Goal: Information Seeking & Learning: Learn about a topic

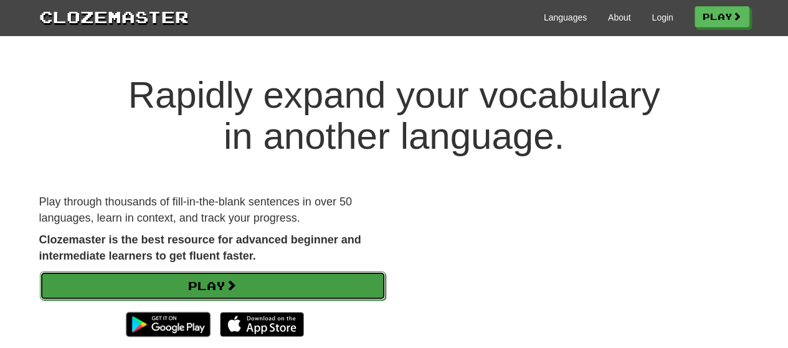
click at [241, 281] on link "Play" at bounding box center [213, 286] width 346 height 29
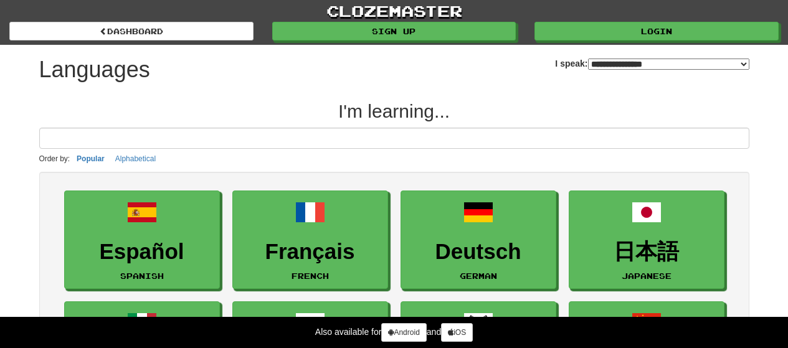
select select "*******"
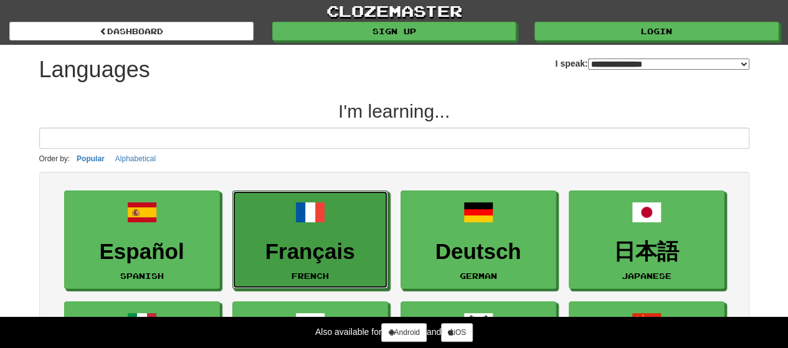
click at [365, 212] on link "Français French" at bounding box center [310, 240] width 156 height 99
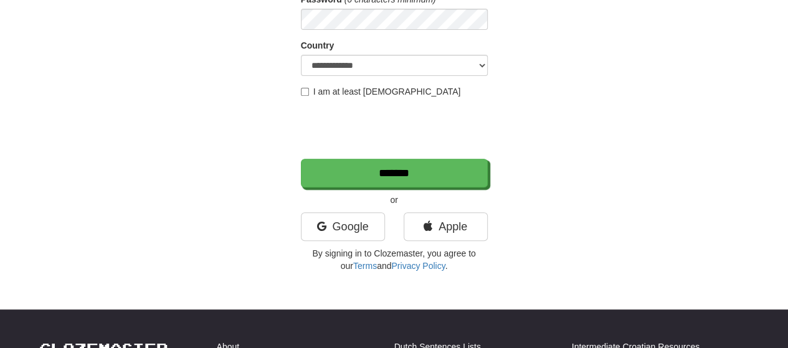
scroll to position [208, 0]
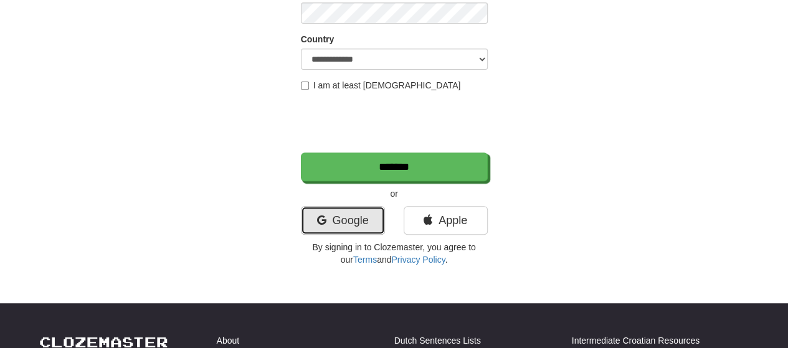
click at [350, 212] on link "Google" at bounding box center [343, 220] width 84 height 29
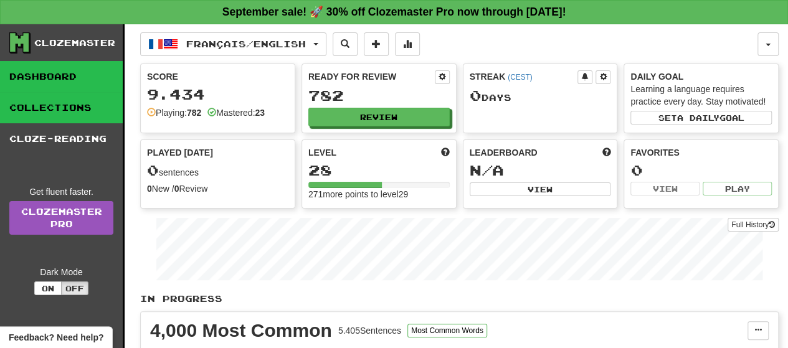
click at [80, 113] on link "Collections" at bounding box center [61, 107] width 123 height 31
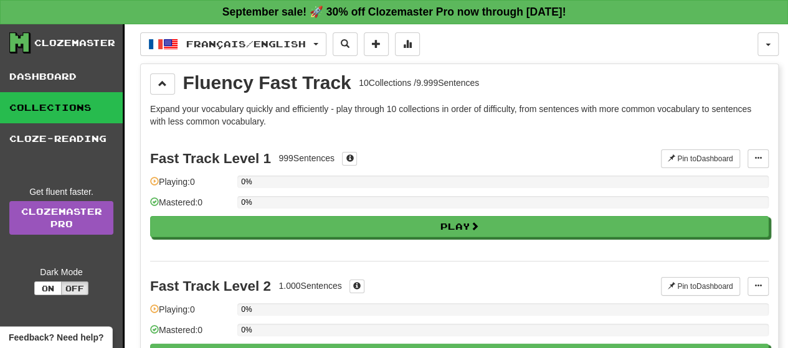
scroll to position [30, 0]
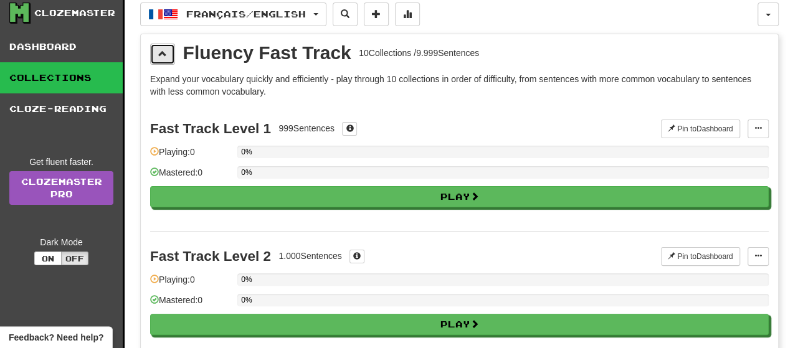
click at [156, 58] on button at bounding box center [162, 54] width 25 height 21
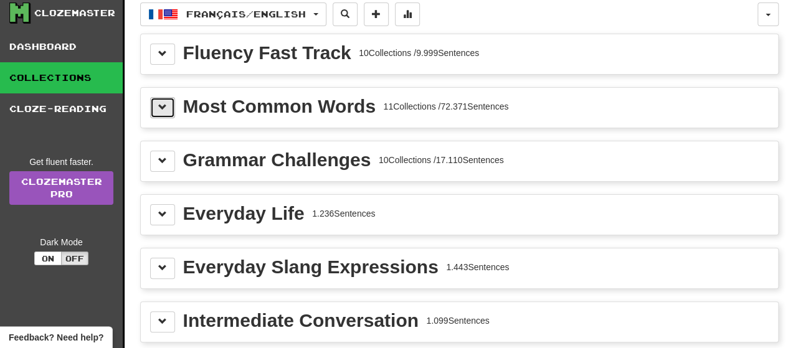
click at [168, 105] on button at bounding box center [162, 107] width 25 height 21
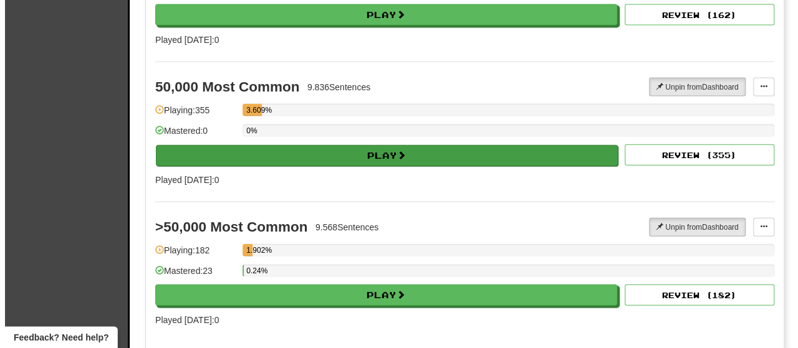
scroll to position [1347, 0]
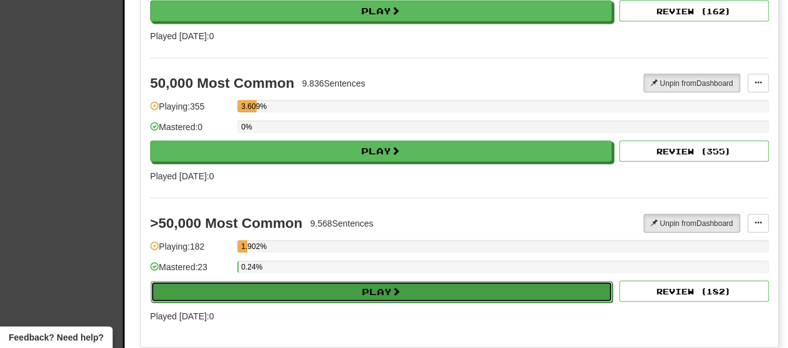
click at [280, 282] on button "Play" at bounding box center [382, 292] width 462 height 21
select select "**"
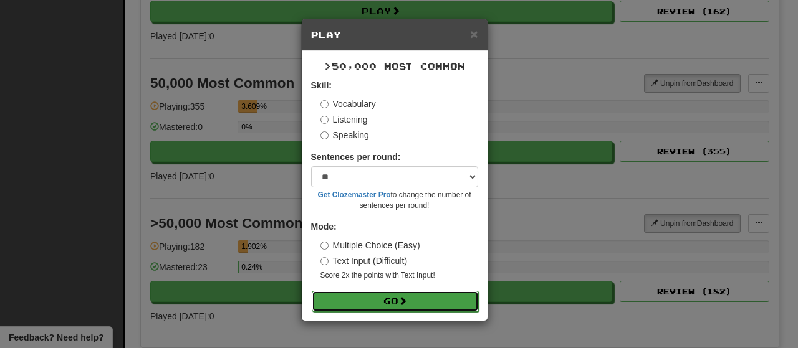
click at [373, 305] on button "Go" at bounding box center [395, 301] width 167 height 21
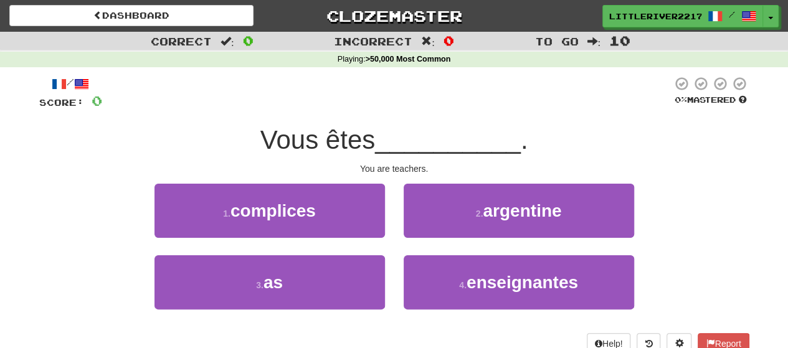
scroll to position [15, 0]
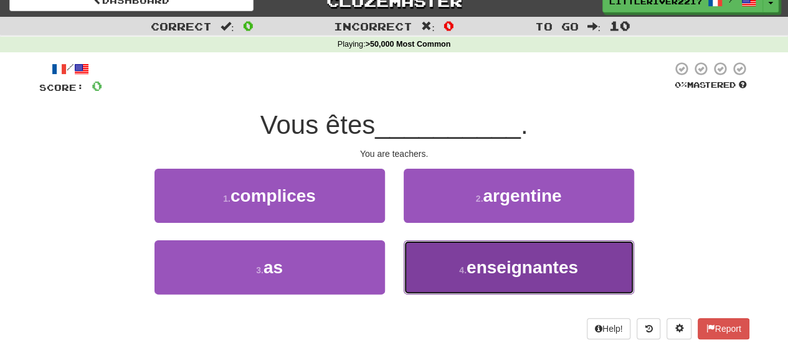
click at [466, 246] on button "4 . enseignantes" at bounding box center [519, 268] width 231 height 54
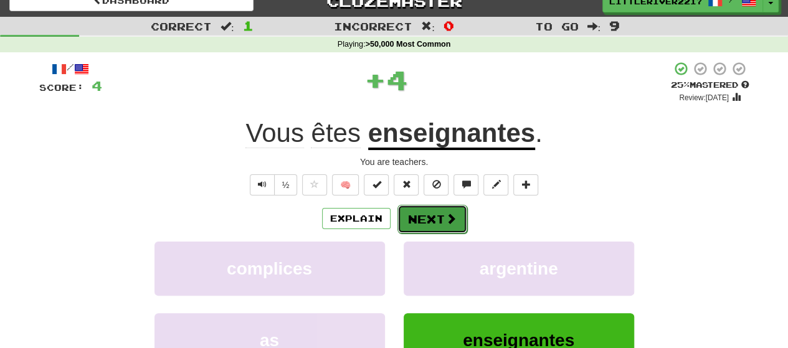
click at [404, 205] on button "Next" at bounding box center [433, 219] width 70 height 29
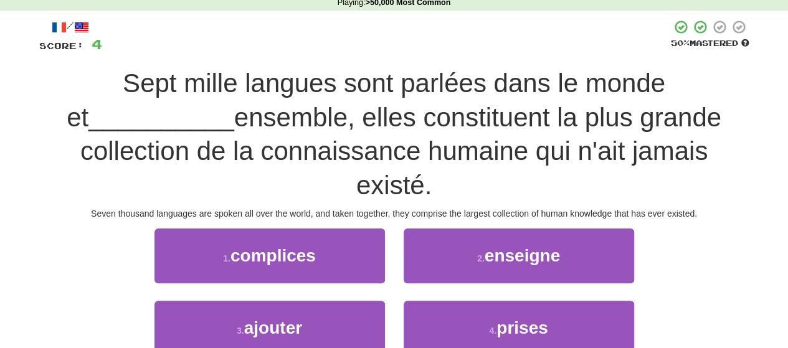
scroll to position [60, 0]
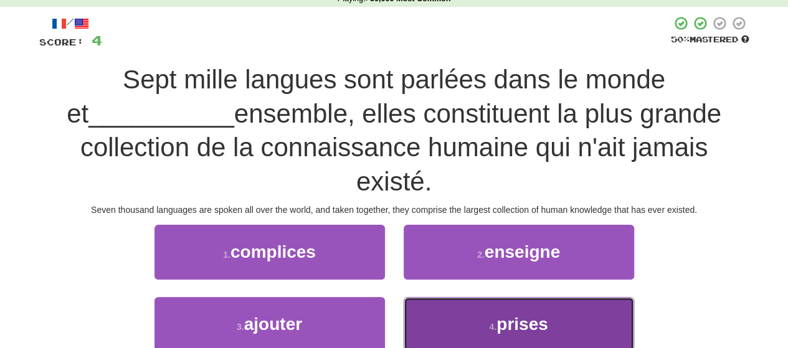
click at [485, 333] on button "4 . prises" at bounding box center [519, 324] width 231 height 54
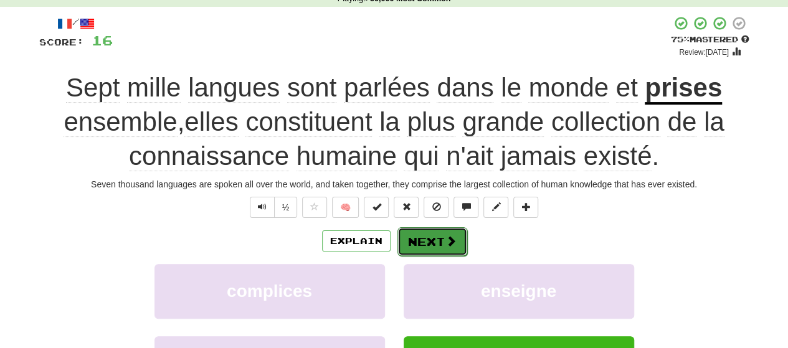
click at [437, 244] on button "Next" at bounding box center [433, 241] width 70 height 29
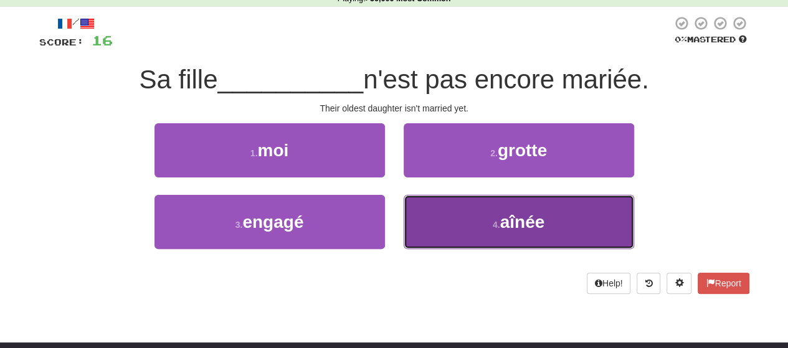
click at [500, 221] on small "4 ." at bounding box center [496, 225] width 7 height 10
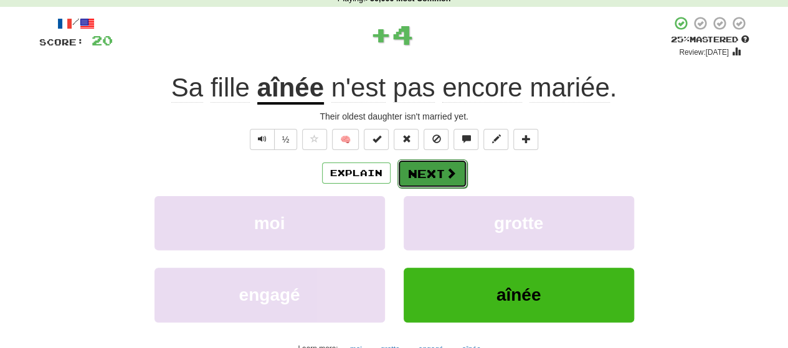
click at [424, 176] on button "Next" at bounding box center [433, 174] width 70 height 29
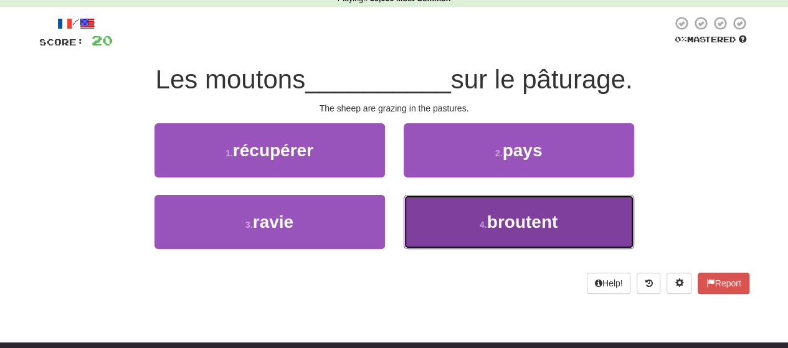
click at [447, 229] on button "4 . broutent" at bounding box center [519, 222] width 231 height 54
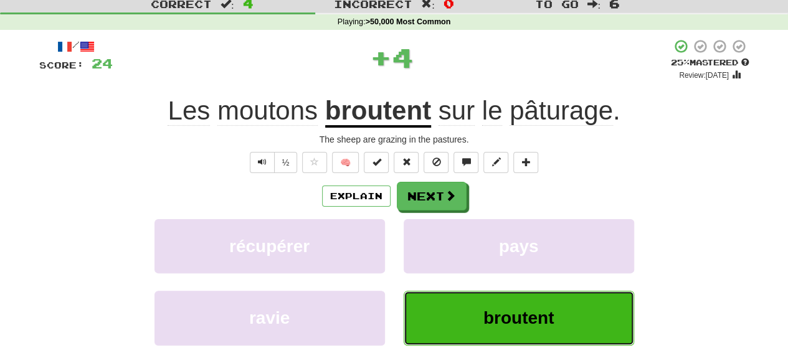
scroll to position [37, 0]
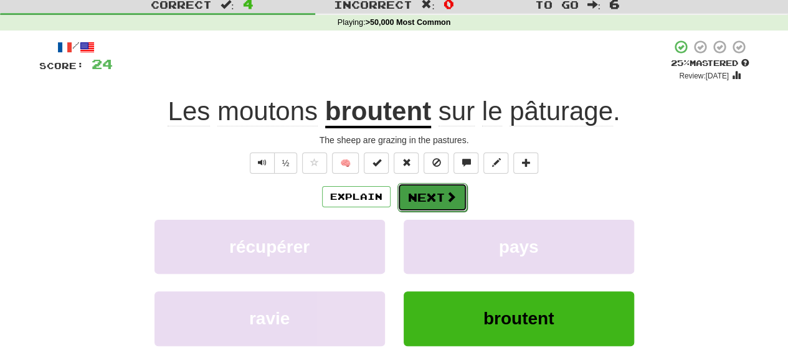
click at [437, 193] on button "Next" at bounding box center [433, 197] width 70 height 29
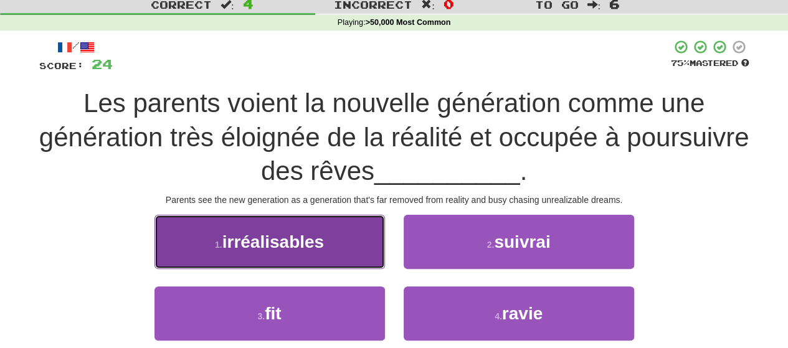
click at [293, 239] on span "irréalisables" at bounding box center [273, 241] width 102 height 19
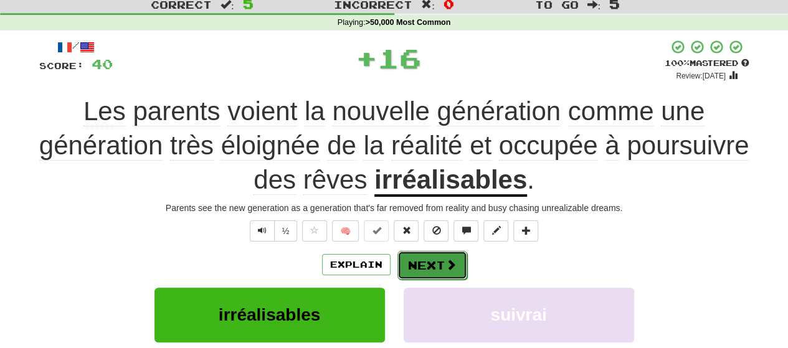
click at [416, 265] on button "Next" at bounding box center [433, 265] width 70 height 29
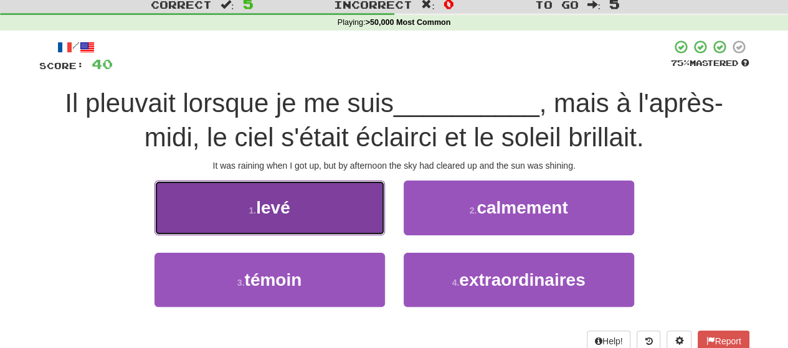
click at [313, 199] on button "1 . levé" at bounding box center [270, 208] width 231 height 54
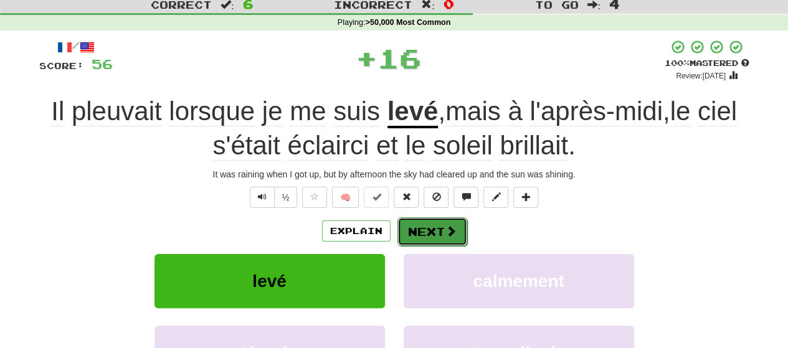
click at [448, 230] on span at bounding box center [451, 231] width 11 height 11
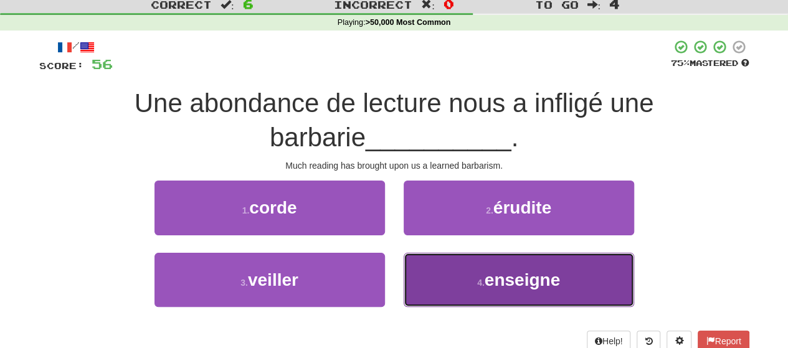
click at [463, 266] on button "4 . enseigne" at bounding box center [519, 280] width 231 height 54
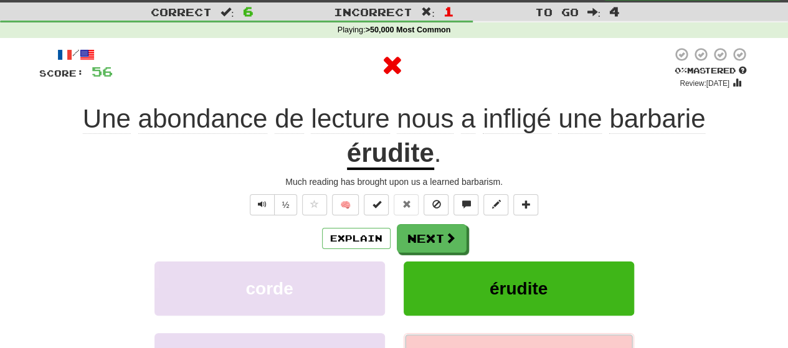
scroll to position [28, 0]
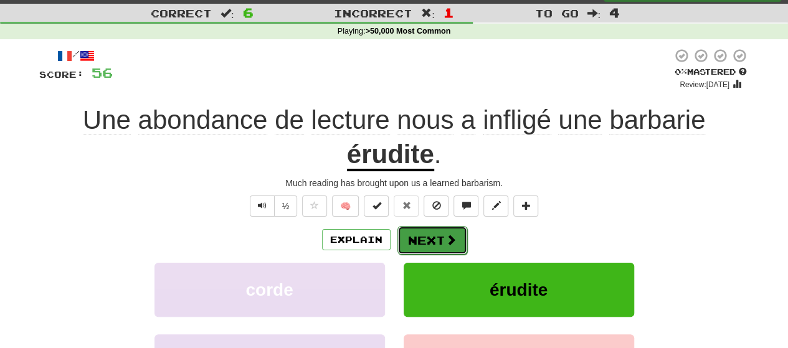
click at [437, 239] on button "Next" at bounding box center [433, 240] width 70 height 29
